Goal: Transaction & Acquisition: Obtain resource

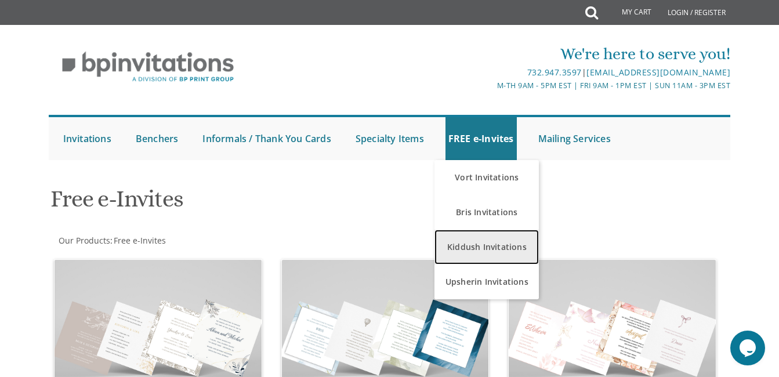
click at [491, 242] on link "Kiddush Invitations" at bounding box center [486, 247] width 104 height 35
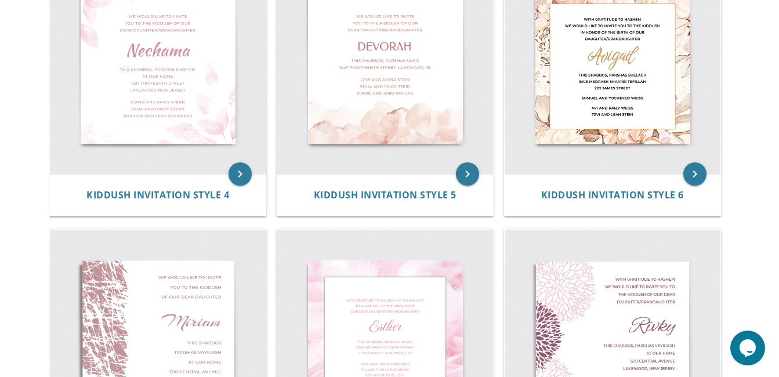
scroll to position [564, 0]
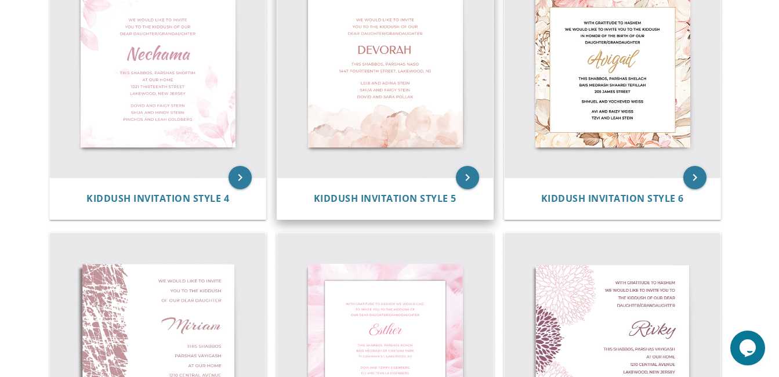
click at [420, 169] on img at bounding box center [385, 70] width 216 height 216
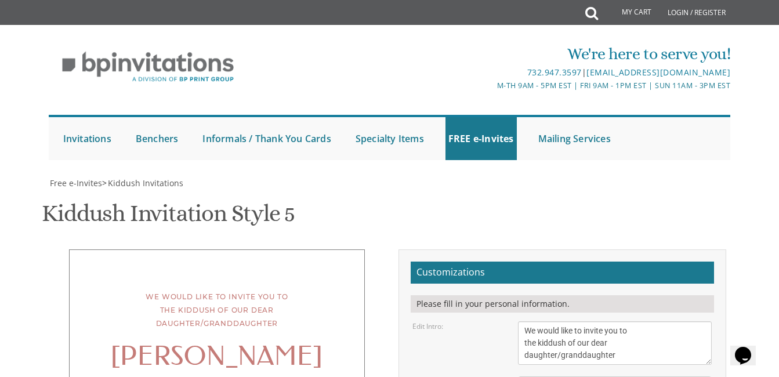
scroll to position [242, 0]
drag, startPoint x: 525, startPoint y: 205, endPoint x: 539, endPoint y: 208, distance: 13.5
drag, startPoint x: 551, startPoint y: 209, endPoint x: 563, endPoint y: 209, distance: 12.2
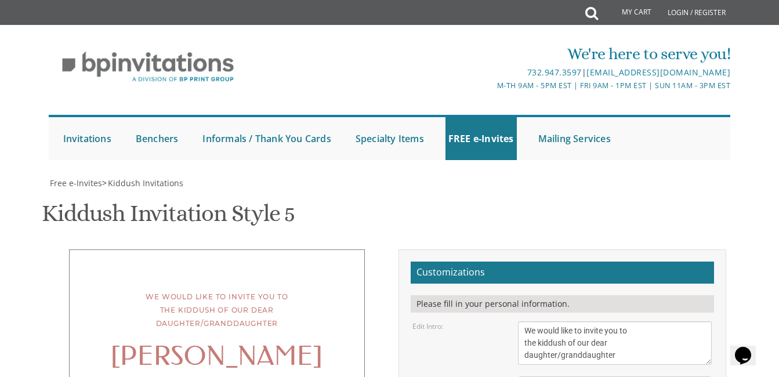
drag, startPoint x: 526, startPoint y: 209, endPoint x: 622, endPoint y: 209, distance: 95.7
drag, startPoint x: 525, startPoint y: 217, endPoint x: 659, endPoint y: 216, distance: 133.4
type textarea "[DATE], [PERSON_NAME] [PERSON_NAME] [STREET_ADDRESS]"
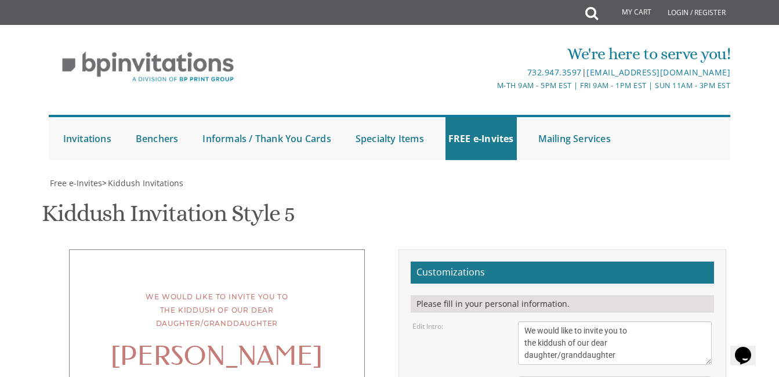
type textarea "[DEMOGRAPHIC_DATA] & [PERSON_NAME] Rabbi & [PERSON_NAME] Rabbi & [PERSON_NAME]"
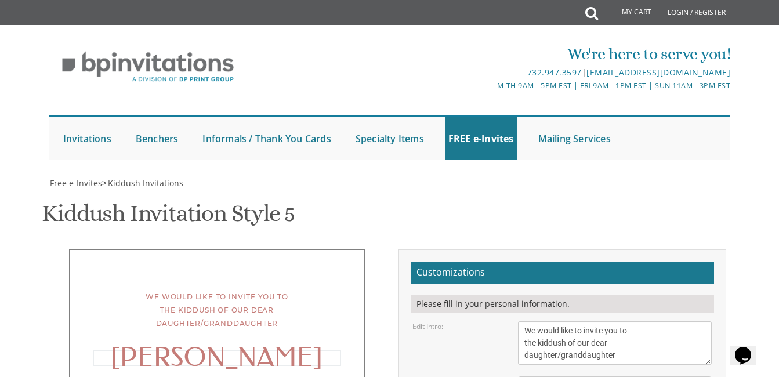
type textarea "ז"
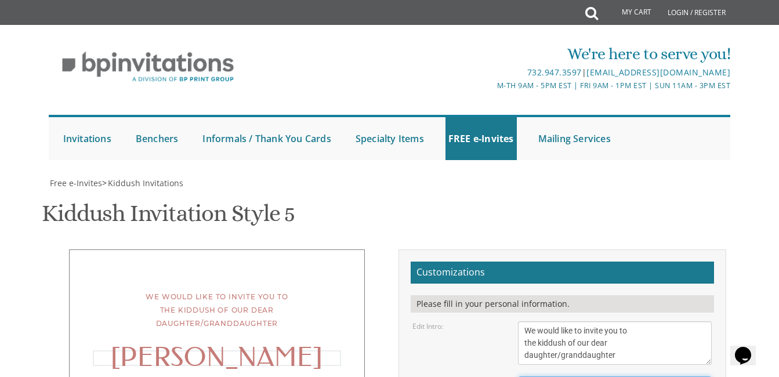
click at [618, 321] on textarea "We would like to invite you to the kiddush of our dear daughter/granddaughter" at bounding box center [615, 342] width 194 height 43
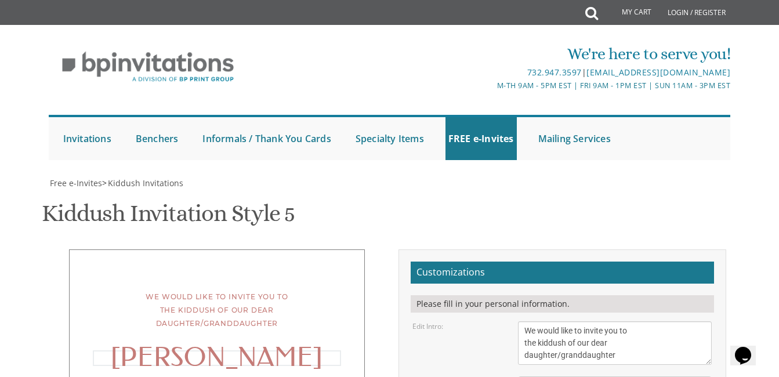
type textarea "M"
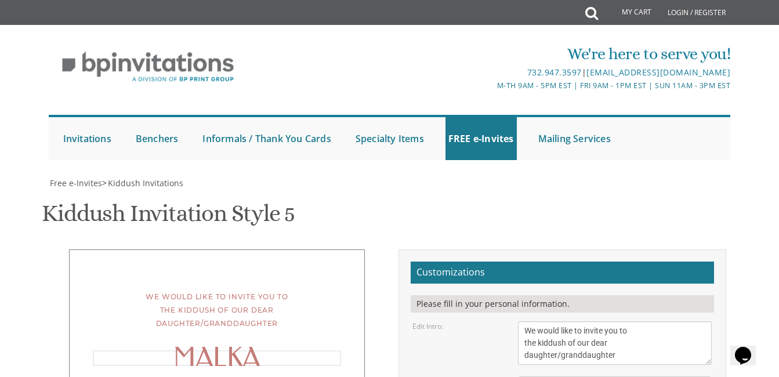
type textarea "[PERSON_NAME]"
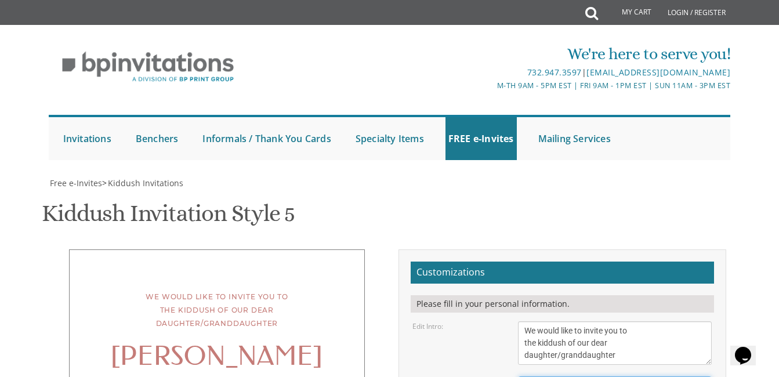
select select "40px"
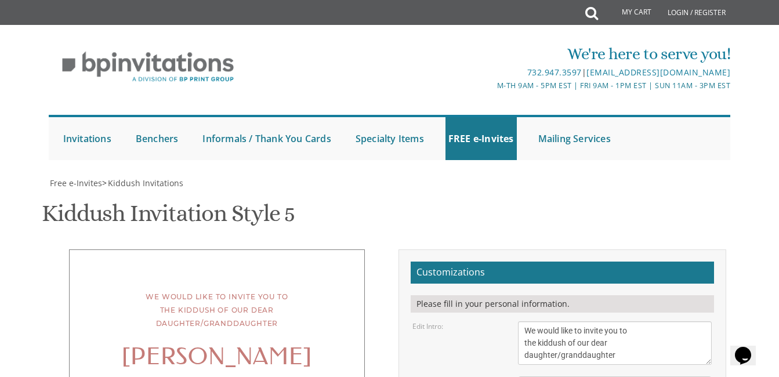
type textarea "[DATE], [PERSON_NAME] Khal [PERSON_NAME]- [STREET_ADDRESS]"
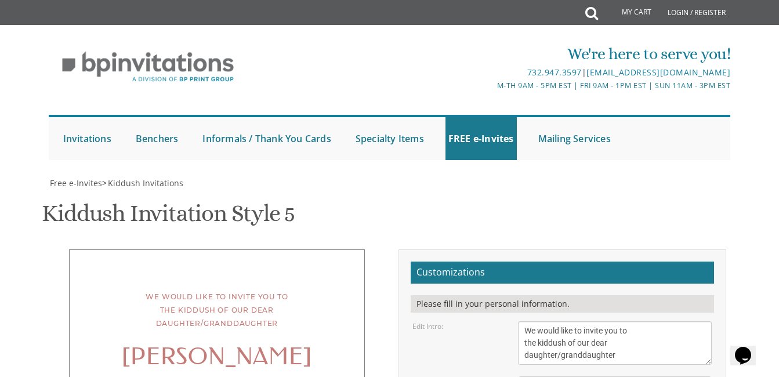
type input "[EMAIL_ADDRESS][DOMAIN_NAME]"
